Goal: Information Seeking & Learning: Learn about a topic

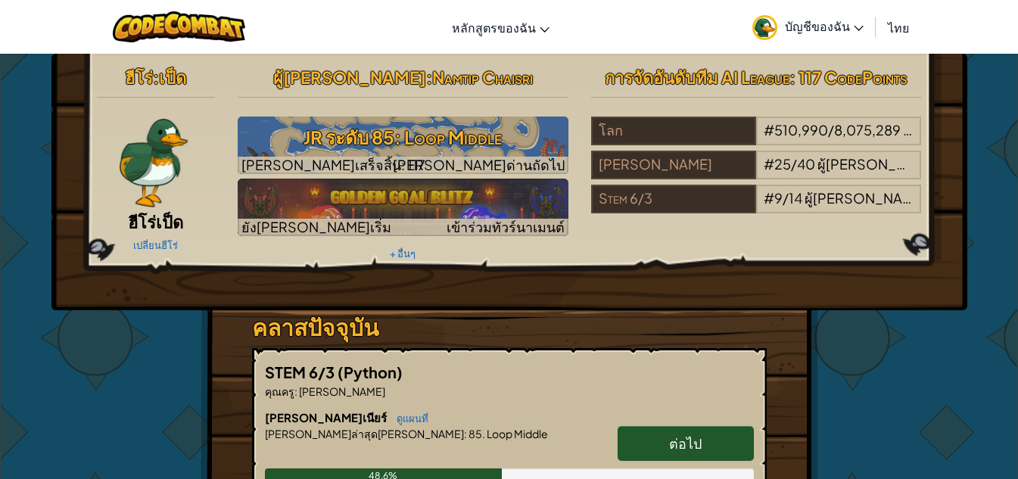
click at [725, 449] on link "ต่อไป" at bounding box center [686, 443] width 136 height 35
select select "th"
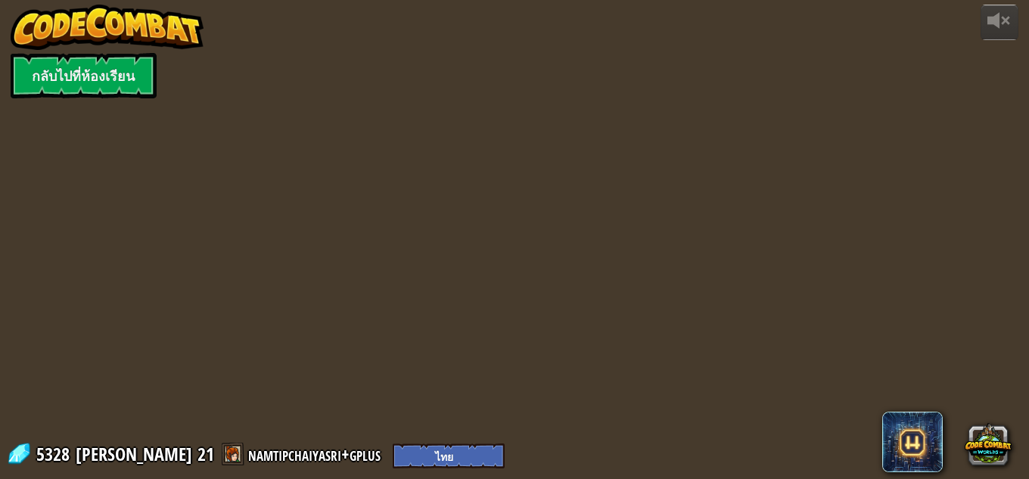
select select "th"
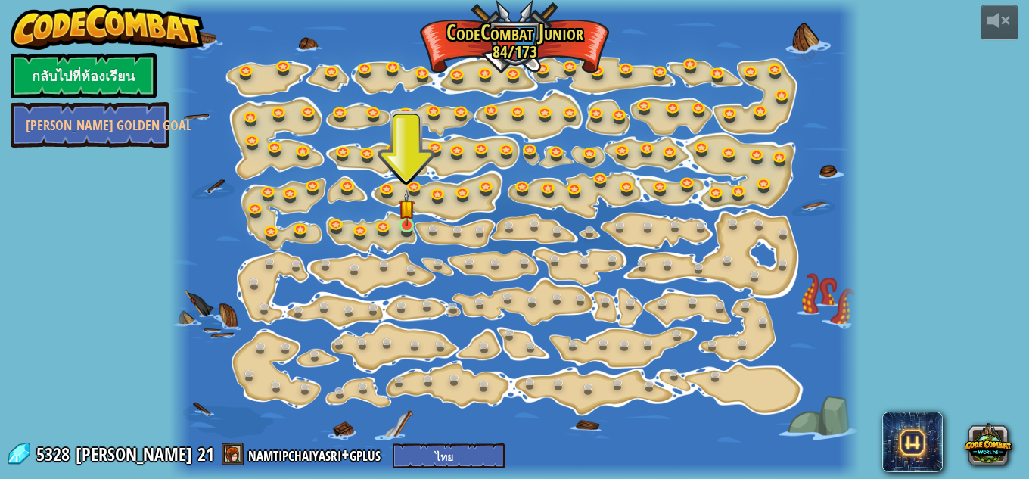
click at [405, 219] on img at bounding box center [407, 208] width 16 height 36
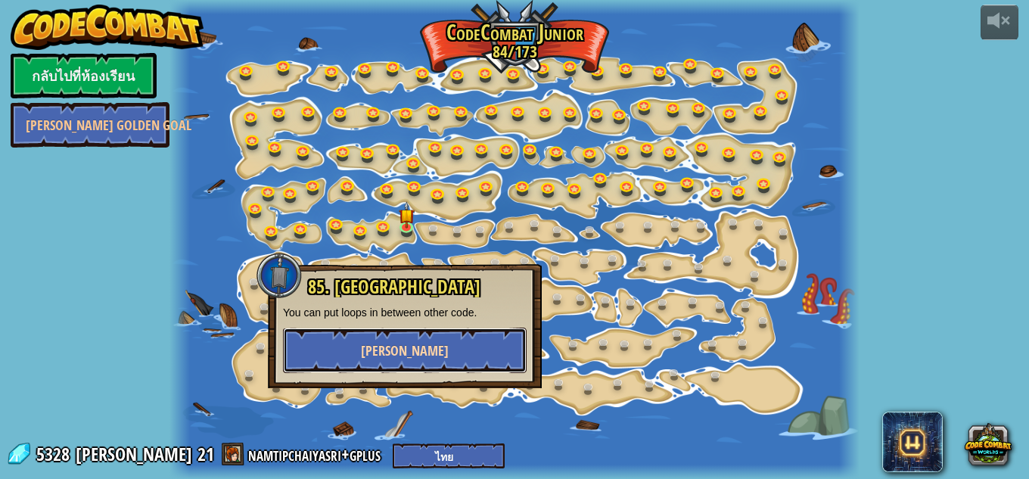
click at [441, 343] on button "[PERSON_NAME]" at bounding box center [405, 350] width 244 height 45
